Goal: Transaction & Acquisition: Purchase product/service

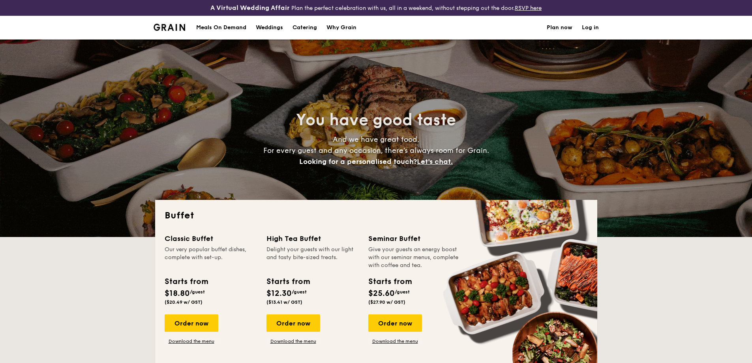
select select
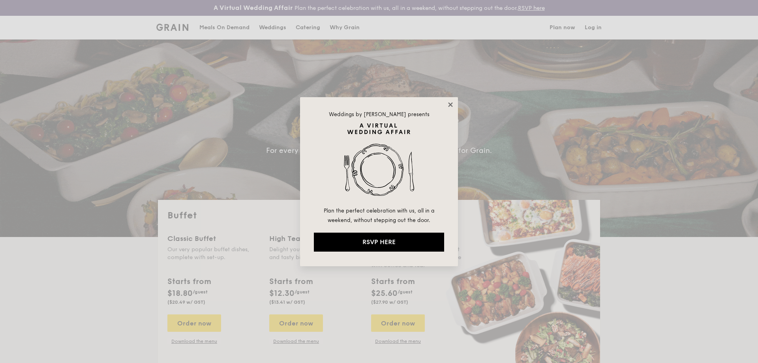
click at [448, 105] on icon at bounding box center [450, 104] width 7 height 7
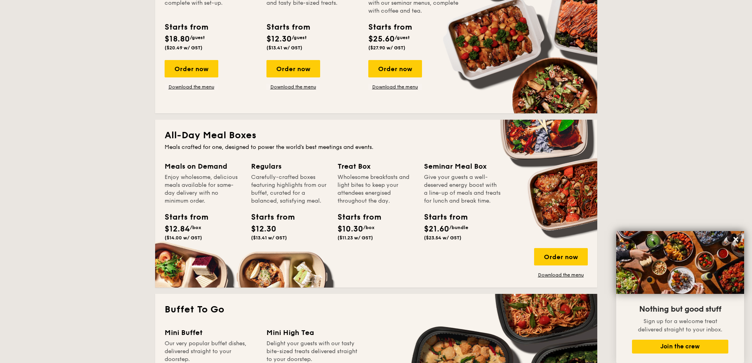
scroll to position [79, 0]
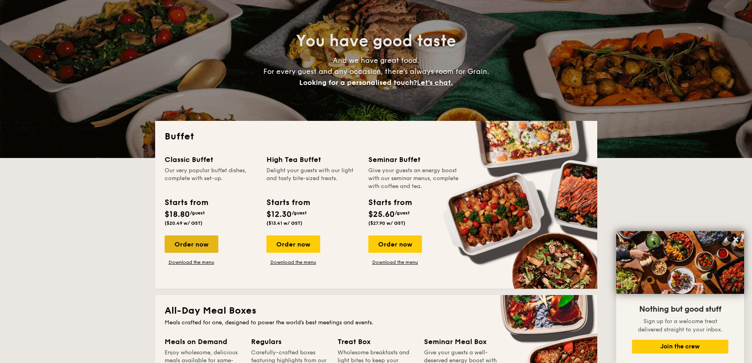
click at [196, 241] on div "Order now" at bounding box center [192, 243] width 54 height 17
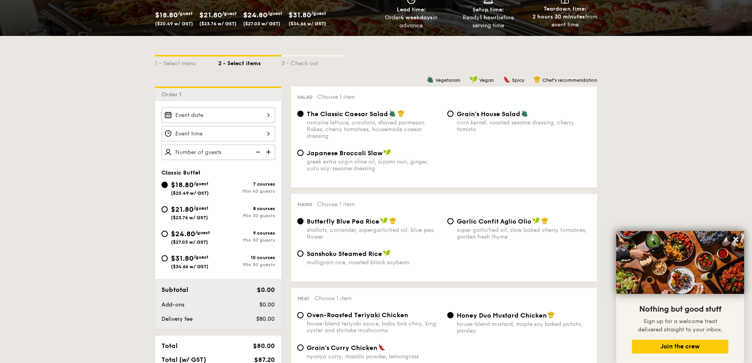
scroll to position [158, 0]
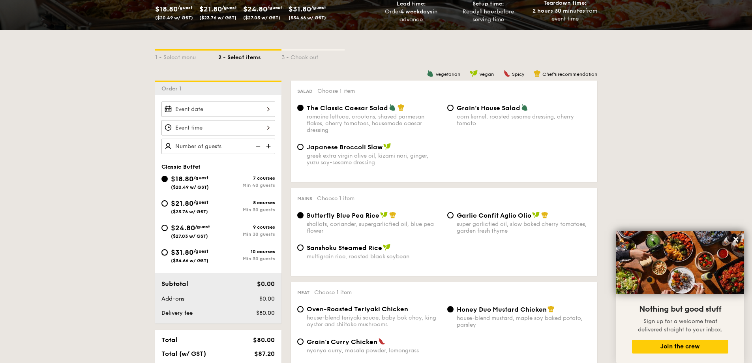
drag, startPoint x: 164, startPoint y: 255, endPoint x: 307, endPoint y: 292, distance: 148.0
click at [164, 254] on input "$31.80 /guest ($34.66 w/ GST) 10 courses Min 30 guests" at bounding box center [164, 252] width 6 height 6
radio input "true"
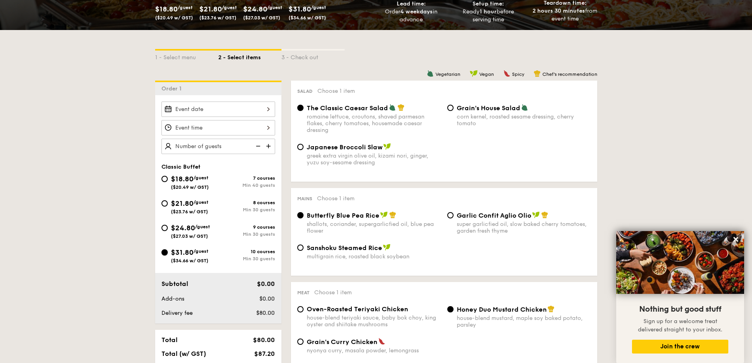
radio input "true"
